Goal: Task Accomplishment & Management: Use online tool/utility

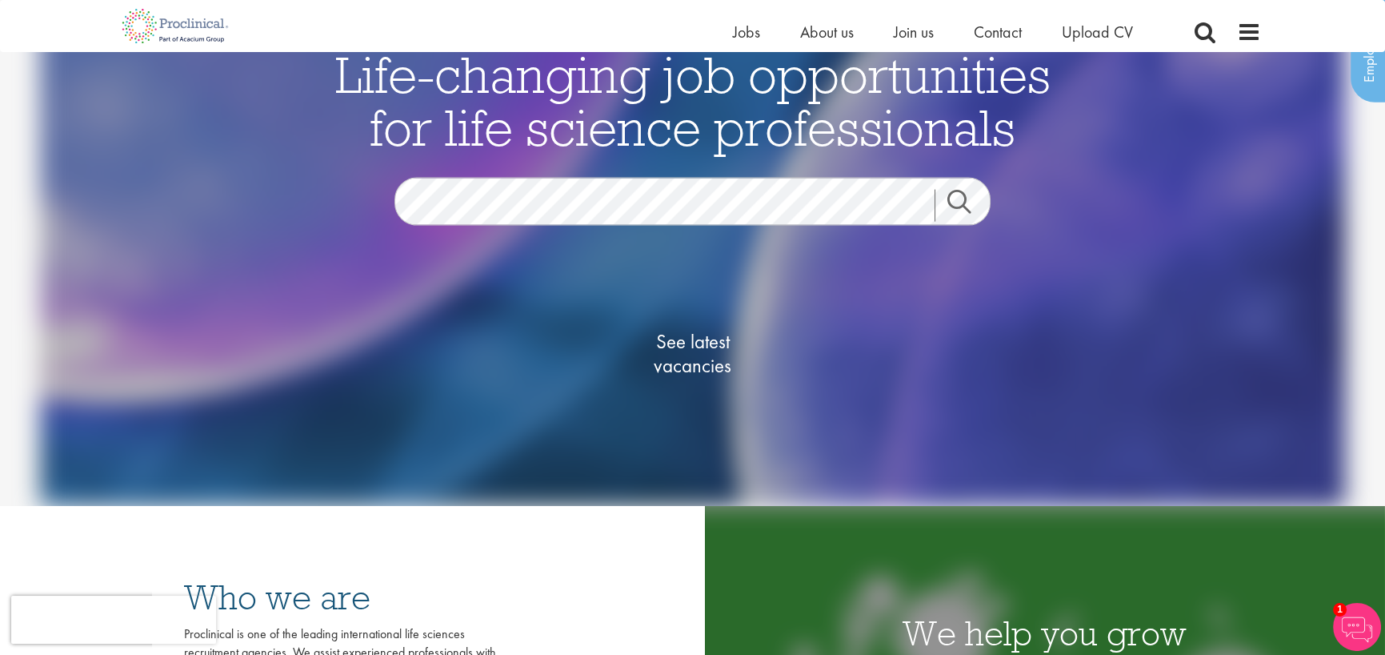
click at [956, 198] on link "Search" at bounding box center [969, 205] width 69 height 32
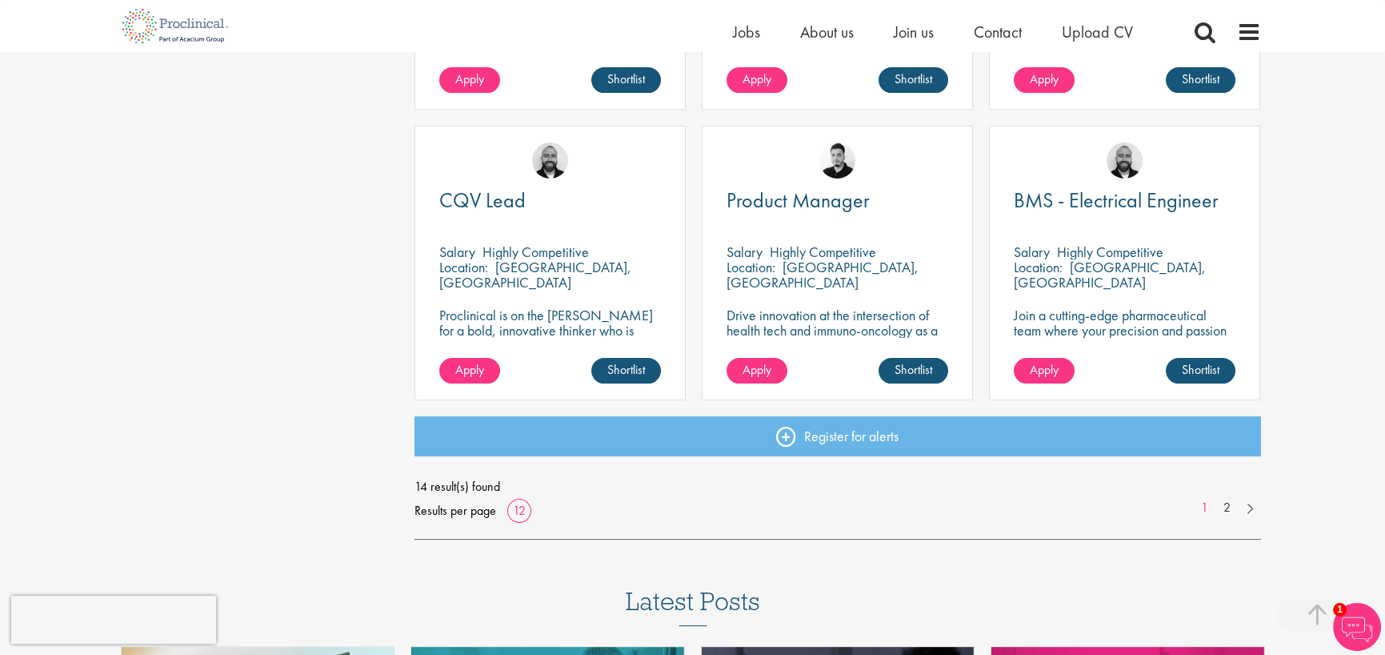
scroll to position [1120, 0]
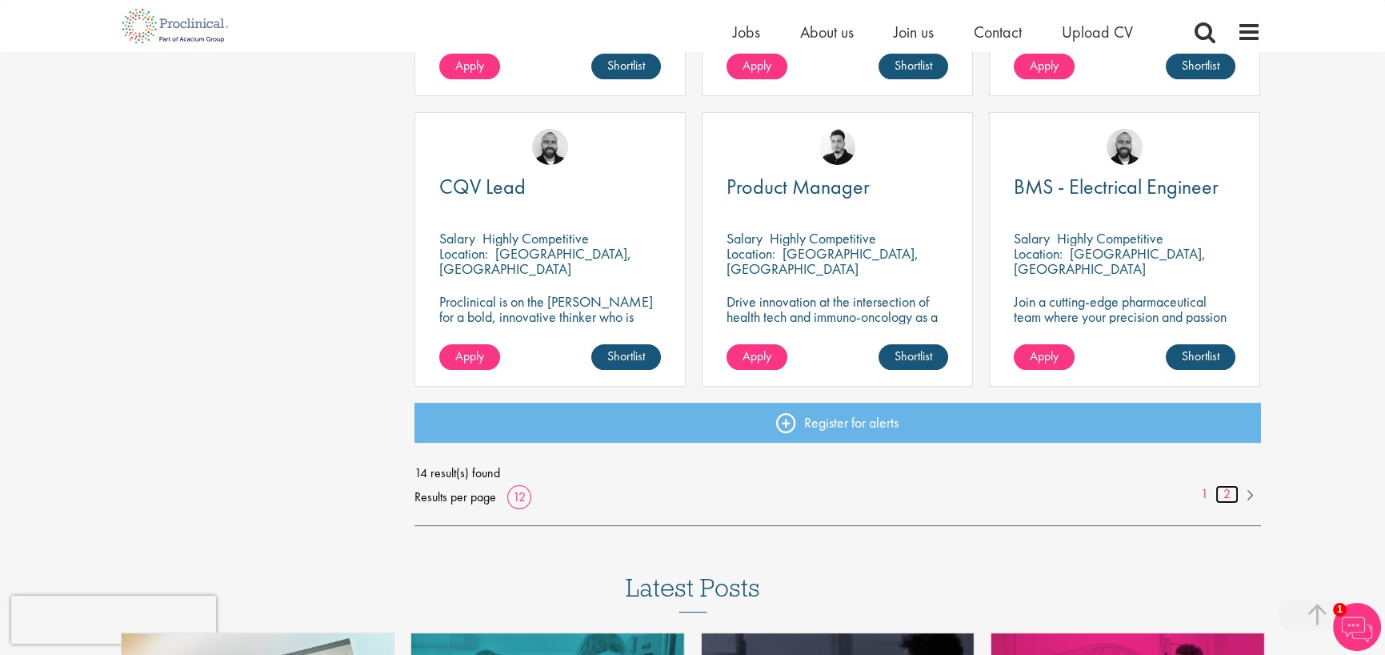
click at [1227, 494] on link "2" at bounding box center [1226, 494] width 23 height 18
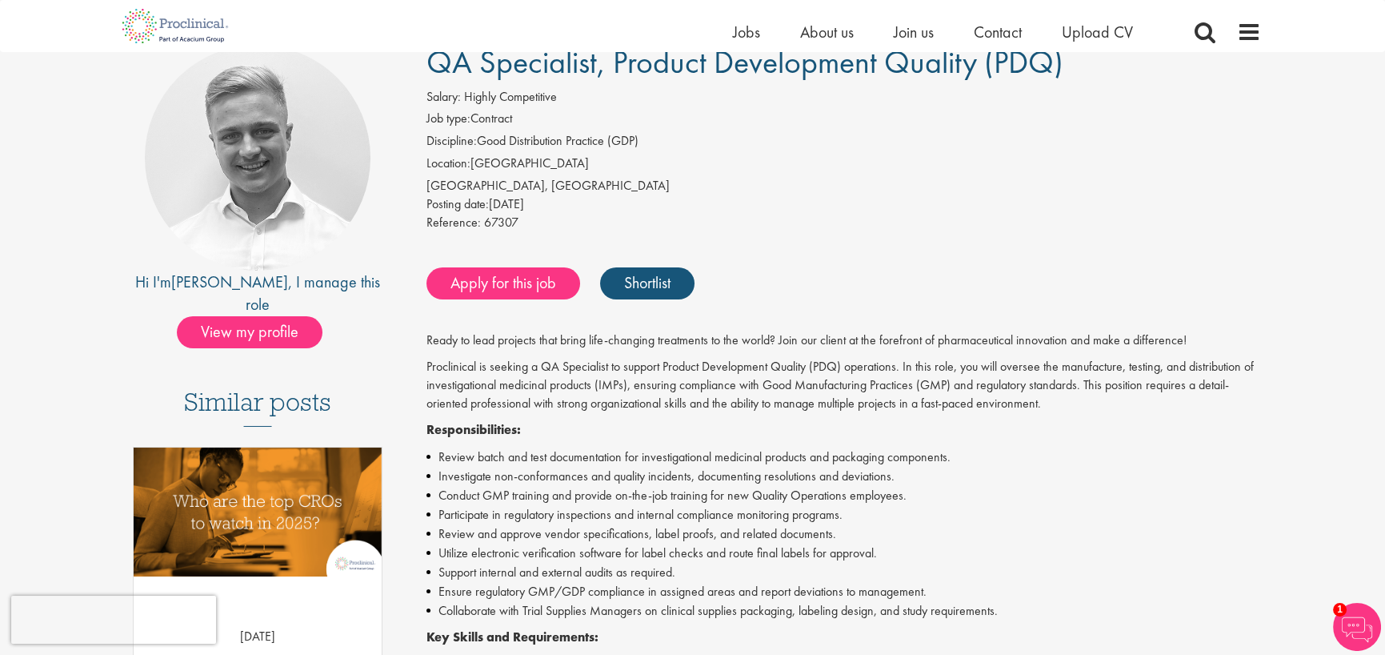
scroll to position [41, 0]
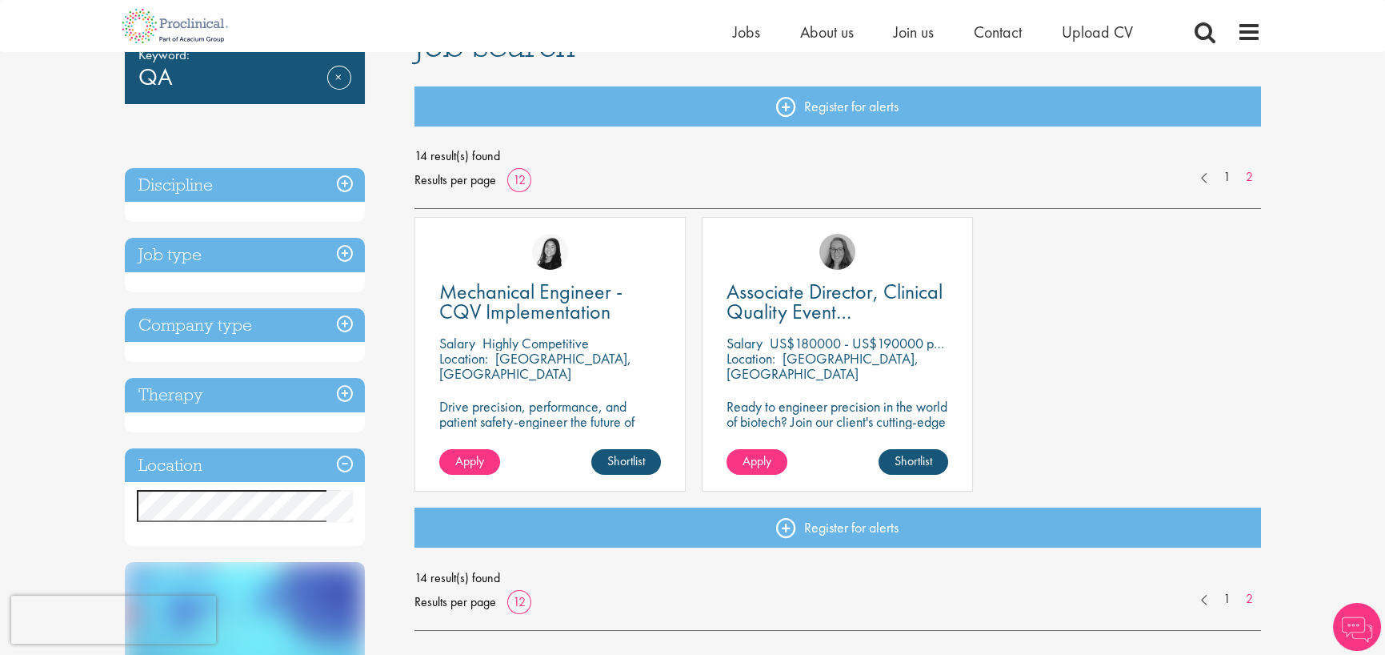
scroll to position [144, 0]
click at [1225, 601] on link "1" at bounding box center [1226, 599] width 23 height 18
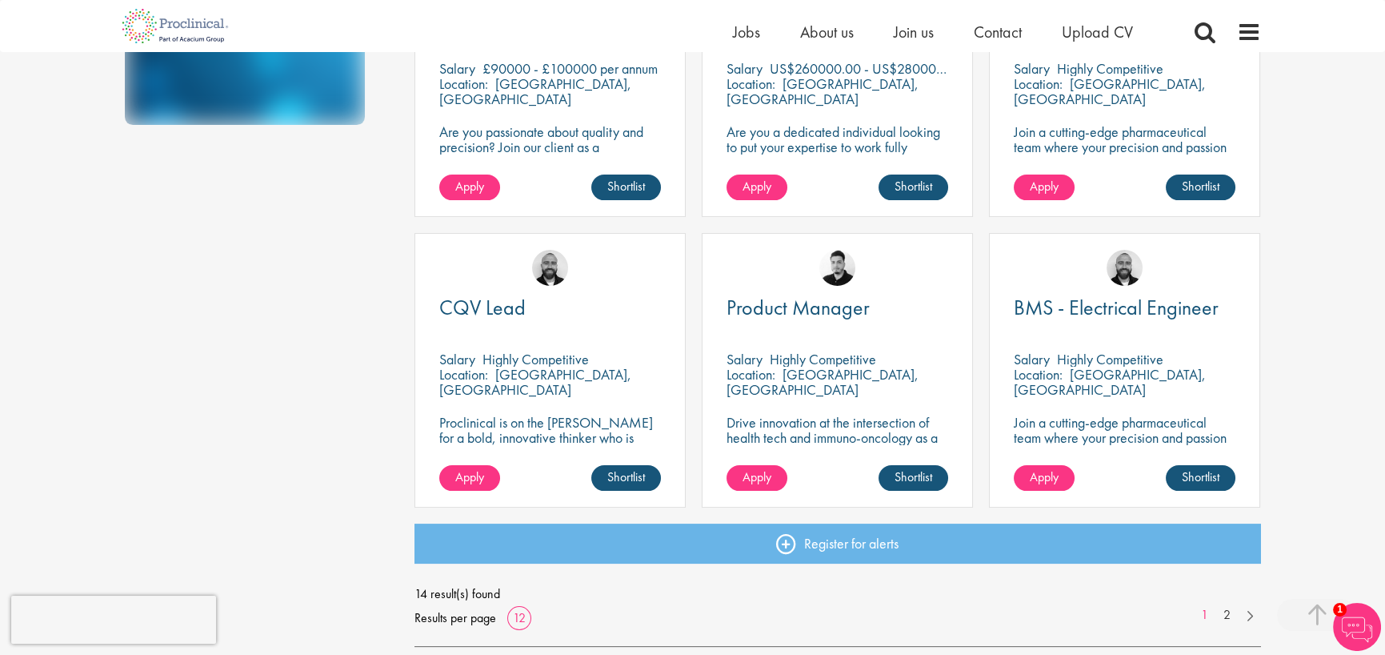
scroll to position [1000, 0]
